Goal: Task Accomplishment & Management: Manage account settings

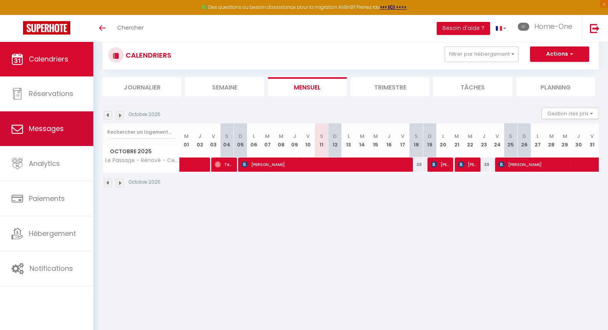
scroll to position [3, 0]
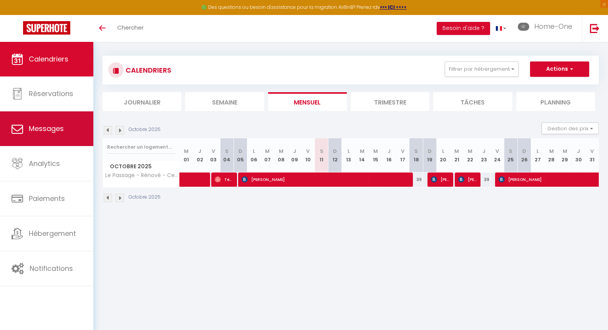
click at [24, 126] on link "Messages" at bounding box center [46, 128] width 93 height 35
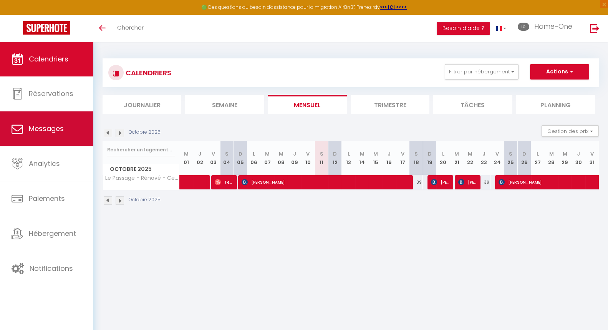
select select "message"
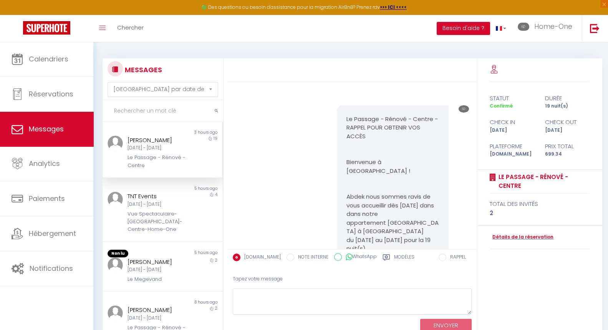
scroll to position [424, 0]
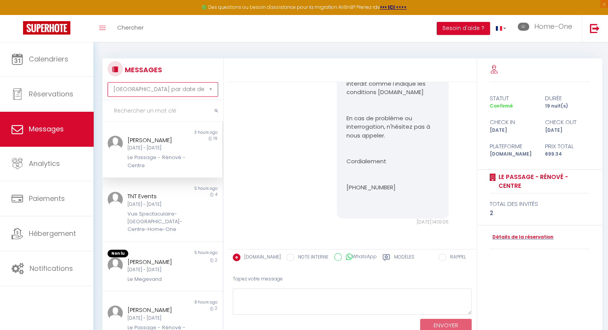
click at [211, 90] on select "[GEOGRAPHIC_DATA] par date de réservation Trier par date de message" at bounding box center [163, 89] width 111 height 15
click at [265, 75] on div at bounding box center [351, 70] width 249 height 24
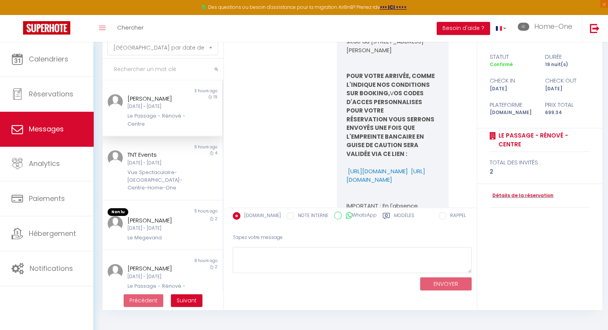
scroll to position [178, 0]
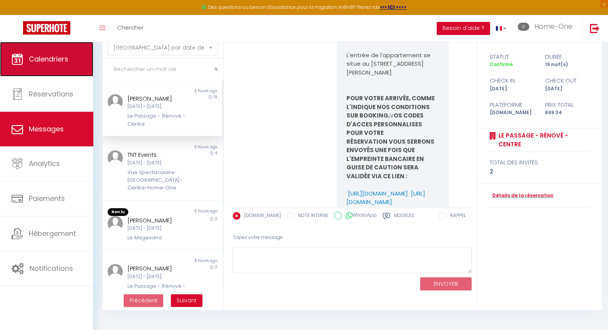
click at [38, 52] on link "Calendriers" at bounding box center [46, 59] width 93 height 35
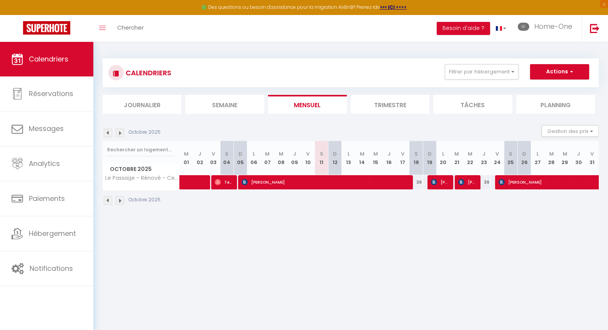
click at [501, 80] on div "CALENDRIERS Filtrer par hébergement Group KABAANE ★ DUPLEX [GEOGRAPHIC_DATA] ★ …" at bounding box center [350, 72] width 485 height 17
click at [494, 69] on button "Filtrer par hébergement" at bounding box center [482, 71] width 74 height 15
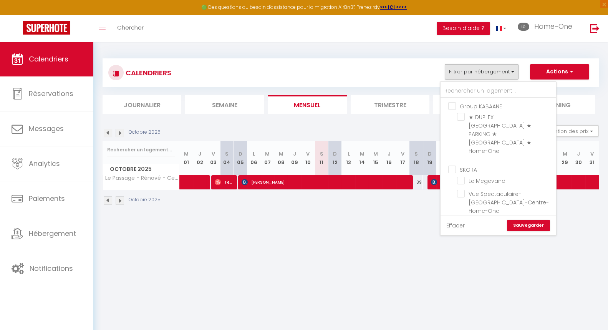
click at [450, 225] on input "[PERSON_NAME]" at bounding box center [505, 229] width 115 height 8
checkbox input "false"
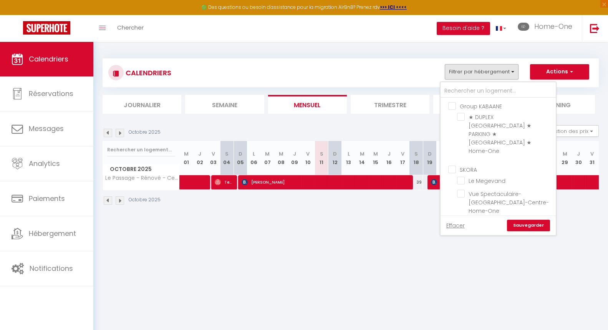
checkbox input "false"
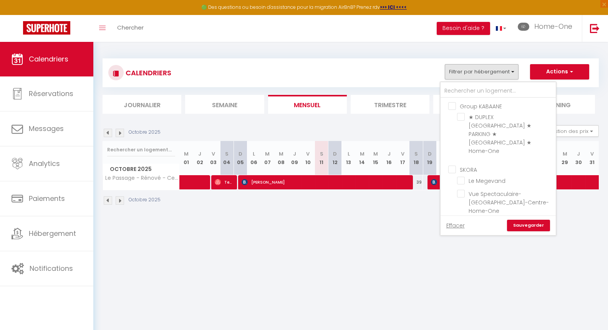
checkbox input "false"
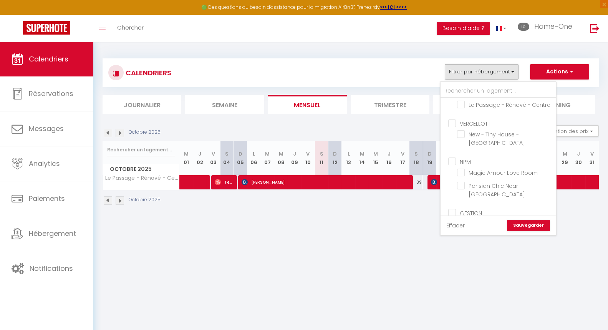
scroll to position [137, 0]
drag, startPoint x: 462, startPoint y: 151, endPoint x: 460, endPoint y: 138, distance: 13.2
click at [460, 153] on ul "NPM Magic Amour Love Room Parisian Chic Near [GEOGRAPHIC_DATA]" at bounding box center [498, 178] width 115 height 51
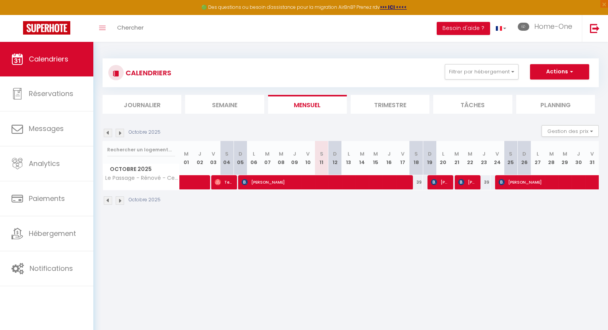
click at [460, 138] on div "Octobre 2025 Gestion des prix Nb Nuits minimum Règles Disponibilité" at bounding box center [351, 133] width 496 height 16
click at [458, 76] on button "Filtrer par hébergement" at bounding box center [482, 71] width 74 height 15
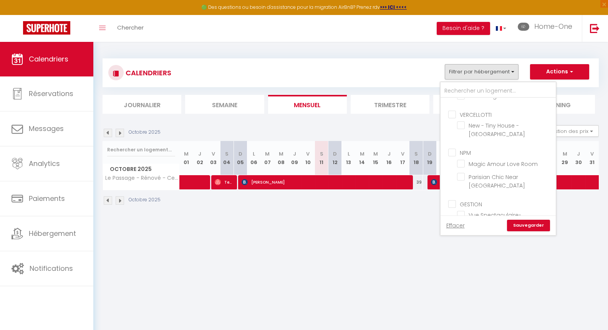
click at [451, 148] on input "NPM" at bounding box center [505, 152] width 115 height 8
checkbox input "true"
checkbox input "false"
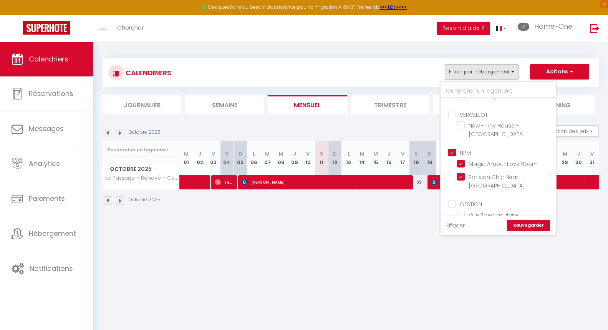
checkbox input "false"
checkbox input "true"
checkbox input "false"
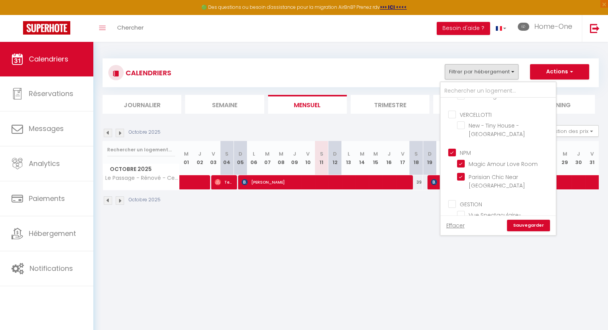
checkbox input "false"
click at [541, 224] on link "Sauvegarder" at bounding box center [528, 226] width 43 height 12
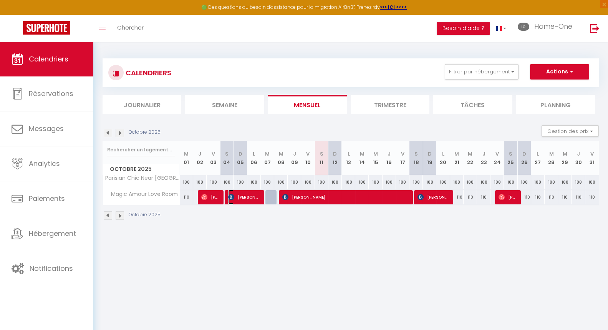
click at [257, 194] on span "[PERSON_NAME]" at bounding box center [244, 197] width 32 height 15
select select "OK"
select select "KO"
select select "0"
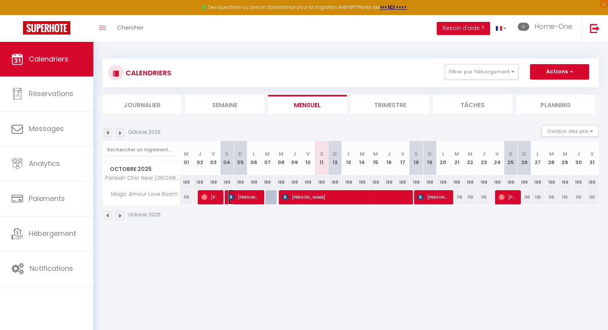
select select "1"
select select
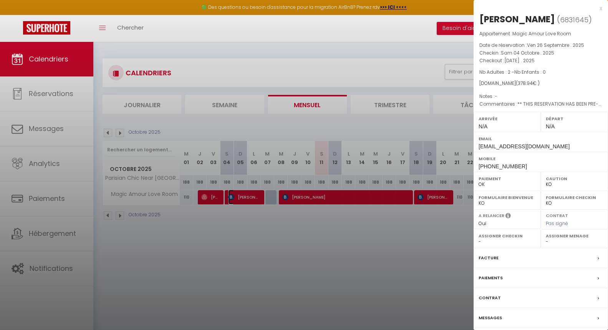
scroll to position [41, 0]
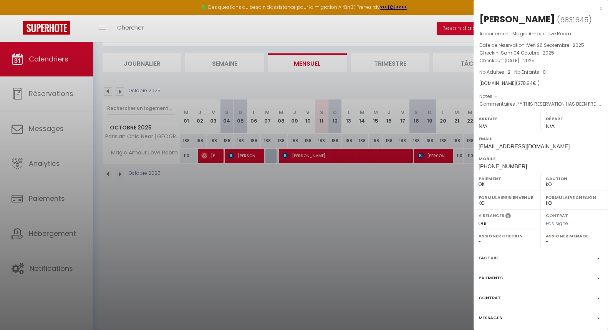
click at [529, 315] on div "Messages" at bounding box center [541, 318] width 134 height 20
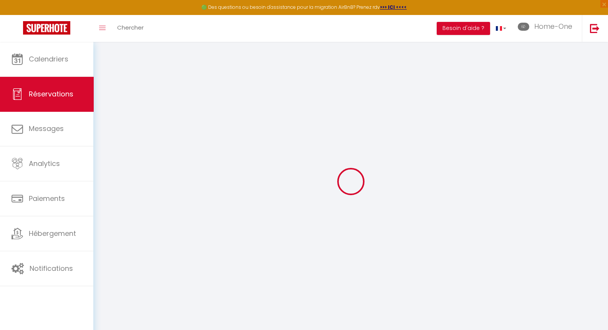
select select
checkbox input "false"
select select
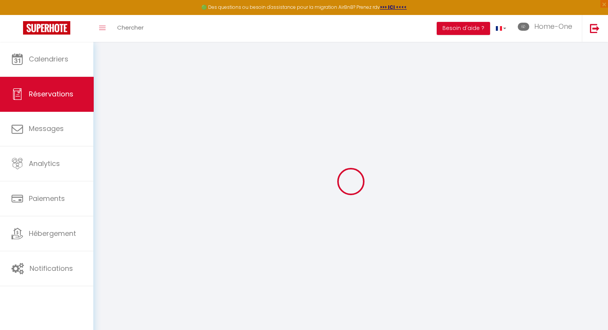
checkbox input "false"
select select
checkbox input "false"
type textarea "** THIS RESERVATION HAS BEEN PRE-PAID ** You have a booker that would like free…"
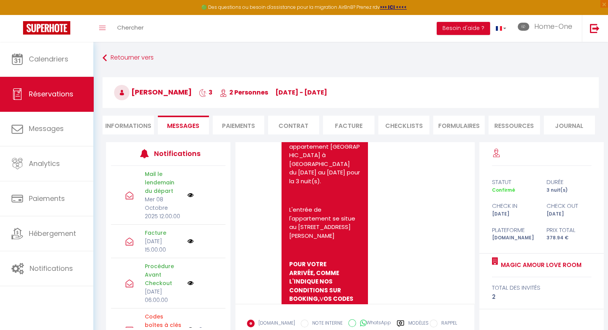
scroll to position [166, 0]
drag, startPoint x: 326, startPoint y: 188, endPoint x: 329, endPoint y: 207, distance: 18.7
click at [329, 207] on pre "Magic Amour Love Room - RAPPEL POUR OBTENIR VOS ACCÈS Bienvenue à [GEOGRAPHIC_D…" at bounding box center [324, 333] width 71 height 623
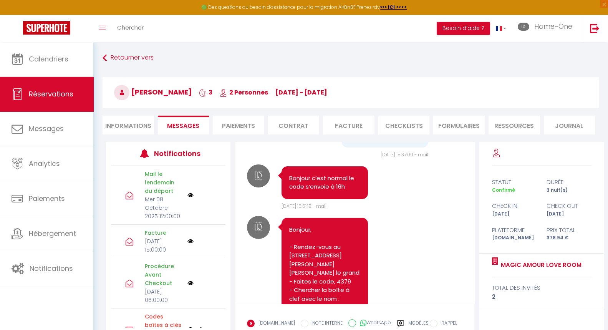
scroll to position [903, 0]
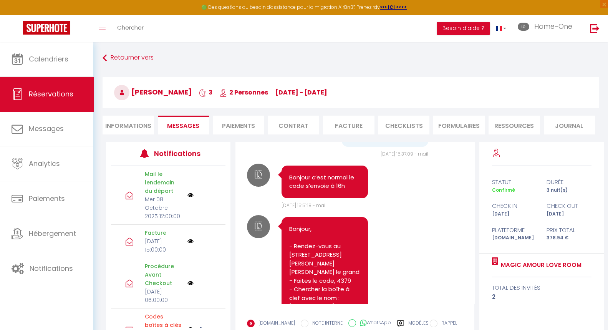
click at [327, 207] on span "[DATE] 15:51:18 - mail" at bounding box center [304, 205] width 45 height 7
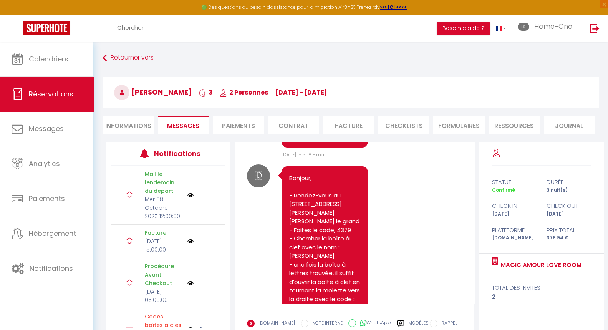
scroll to position [954, 0]
click at [329, 207] on pre "Bonjour, - Rendez-vous au [STREET_ADDRESS][PERSON_NAME][PERSON_NAME] le grand -…" at bounding box center [324, 260] width 71 height 173
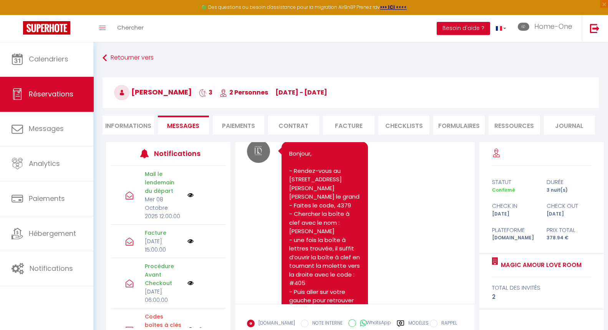
scroll to position [979, 0]
click at [329, 207] on pre "Bonjour, - Rendez-vous au [STREET_ADDRESS][PERSON_NAME][PERSON_NAME] le grand -…" at bounding box center [324, 235] width 71 height 173
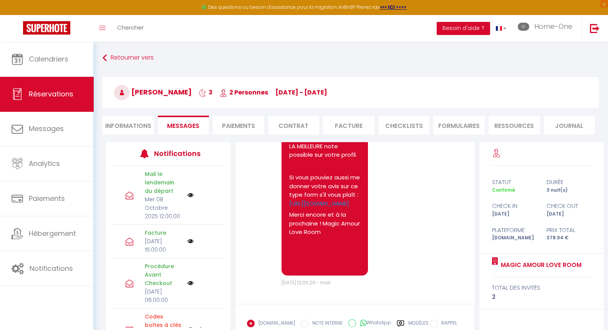
scroll to position [2196, 0]
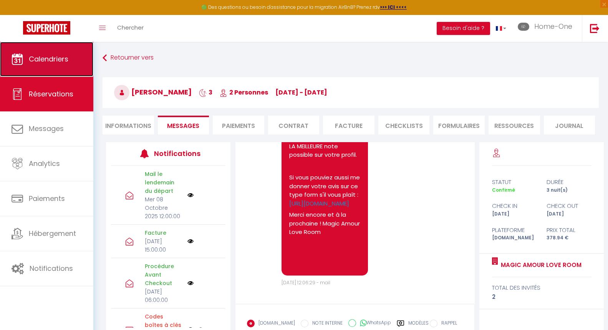
click at [37, 67] on link "Calendriers" at bounding box center [46, 59] width 93 height 35
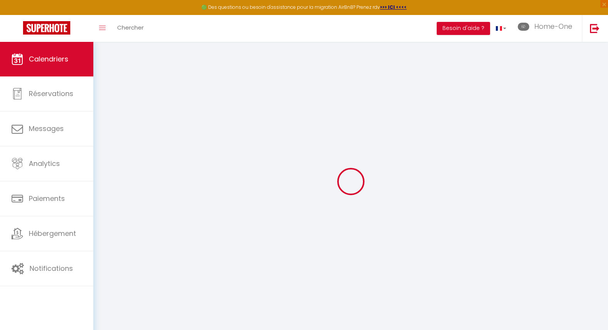
select select
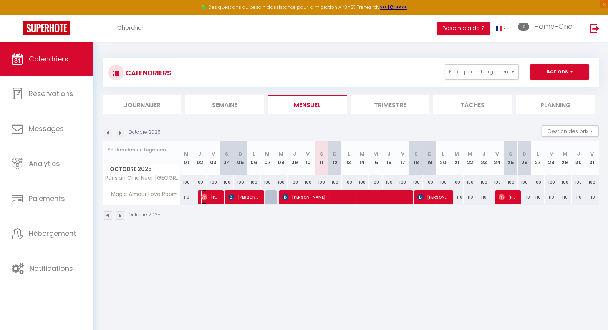
click at [204, 201] on span "[PERSON_NAME]" at bounding box center [210, 197] width 18 height 15
select select "OK"
select select "0"
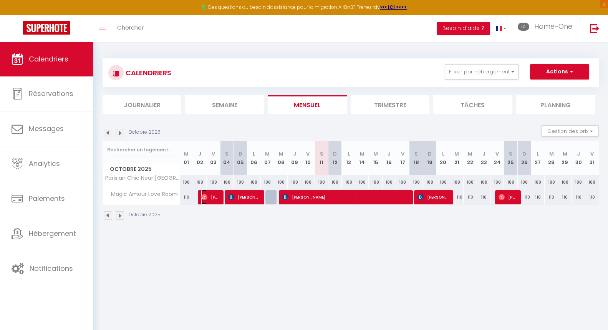
select select "1"
select select
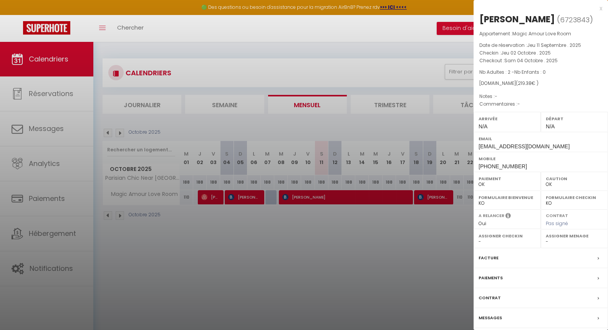
click at [513, 315] on div "Messages" at bounding box center [541, 318] width 134 height 20
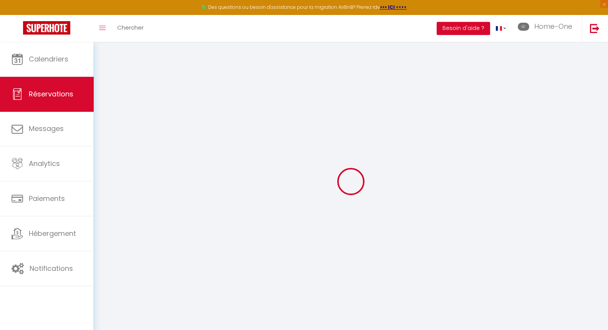
click at [513, 315] on div "Retourner vers Actions Enregistrer Actions Enregistrer Aperçu et éditer Envoyer…" at bounding box center [350, 181] width 515 height 279
select select
checkbox input "false"
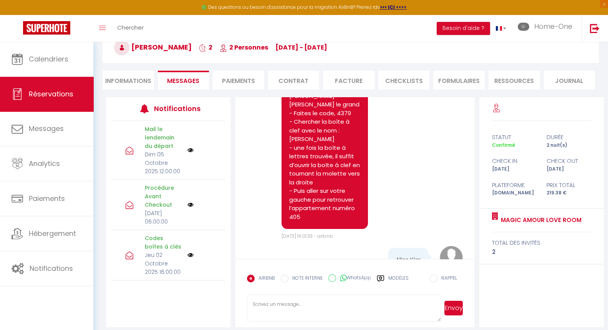
scroll to position [431, 0]
